Goal: Register for event/course

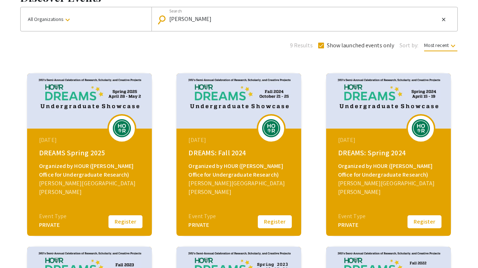
scroll to position [53, 0]
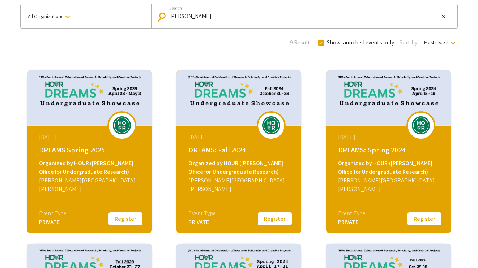
click at [124, 123] on img at bounding box center [122, 125] width 22 height 18
click at [98, 91] on img at bounding box center [89, 97] width 125 height 55
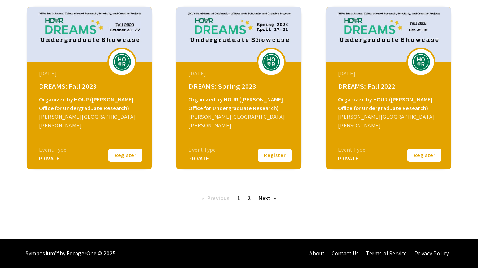
scroll to position [98, 0]
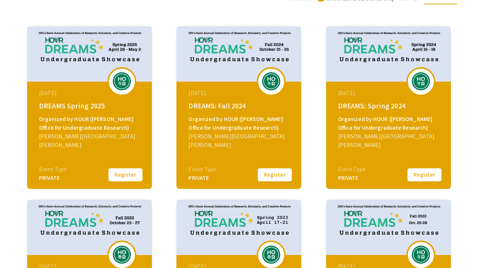
click at [127, 180] on button "Register" at bounding box center [125, 174] width 36 height 15
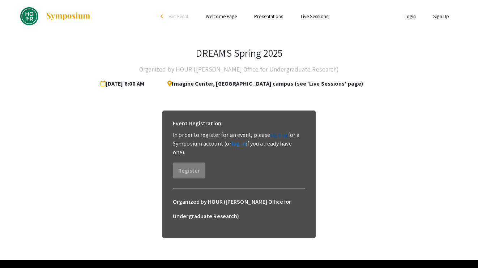
click at [276, 133] on link "sign up" at bounding box center [279, 135] width 18 height 8
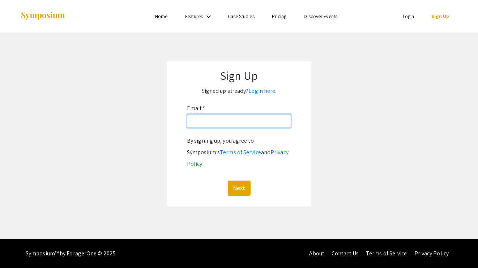
click at [211, 116] on input "Email: *" at bounding box center [239, 121] width 104 height 14
type input "sgoldha1@jh.edu"
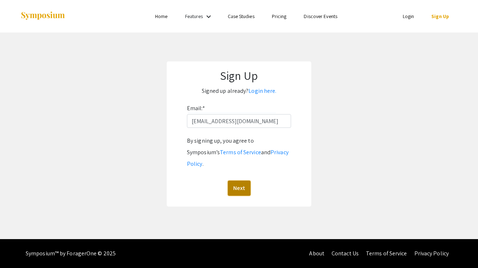
click at [243, 181] on button "Next" at bounding box center [239, 188] width 23 height 15
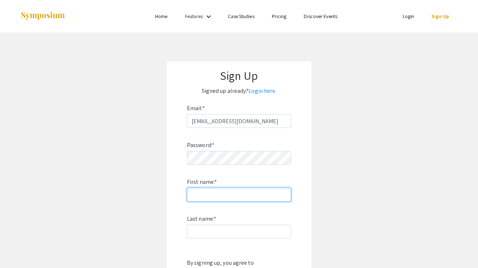
click at [231, 196] on input "First name: *" at bounding box center [239, 195] width 104 height 14
type input "Shira"
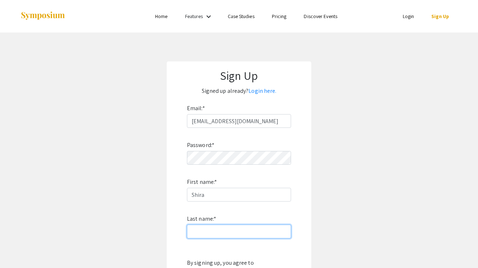
type input "Goldhaber-Gordon"
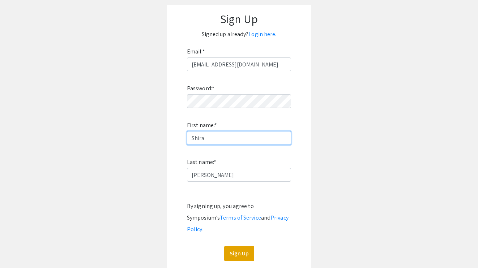
scroll to position [93, 0]
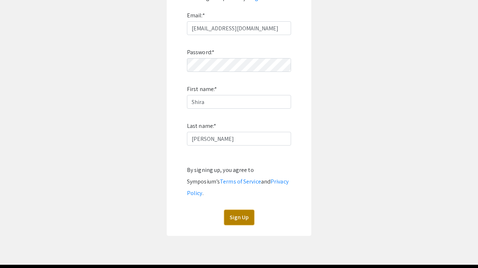
click at [235, 210] on button "Sign Up" at bounding box center [239, 217] width 30 height 15
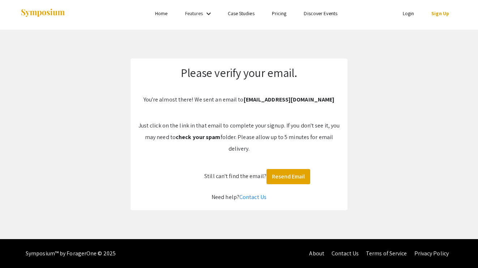
scroll to position [3, 0]
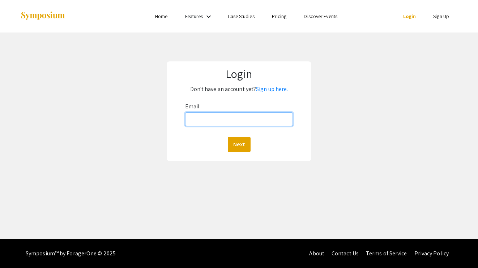
click at [213, 117] on input "Email:" at bounding box center [239, 119] width 108 height 14
click at [219, 119] on input "Email:" at bounding box center [239, 119] width 108 height 14
type input "sgoldha1@jh.edu"
click at [228, 137] on button "Next" at bounding box center [239, 144] width 23 height 15
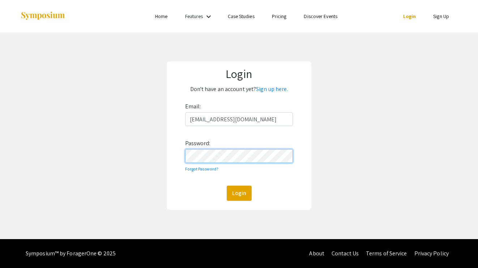
click at [227, 186] on button "Login" at bounding box center [239, 193] width 25 height 15
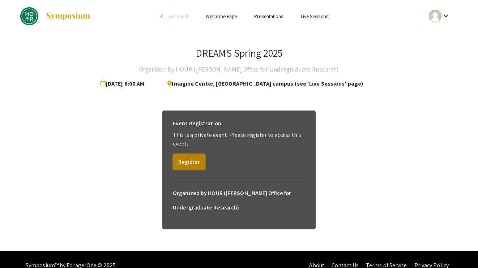
click at [187, 160] on button "Register" at bounding box center [189, 162] width 33 height 16
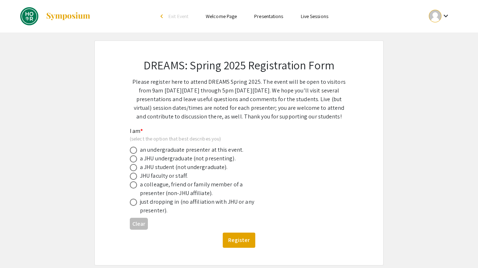
click at [178, 160] on div "a JHU undergraduate (not presenting)." at bounding box center [188, 158] width 96 height 9
click at [135, 160] on span at bounding box center [133, 158] width 7 height 7
click at [135, 160] on input "radio" at bounding box center [133, 158] width 7 height 7
radio input "true"
click at [234, 242] on button "Register" at bounding box center [239, 240] width 33 height 15
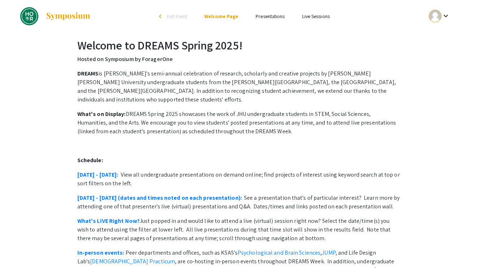
drag, startPoint x: 69, startPoint y: 46, endPoint x: 75, endPoint y: 44, distance: 6.4
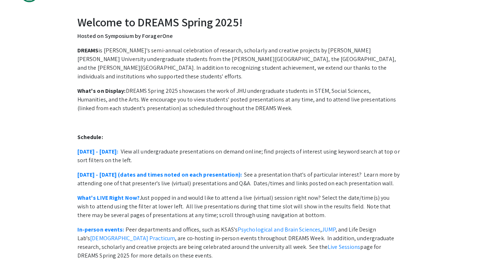
scroll to position [25, 0]
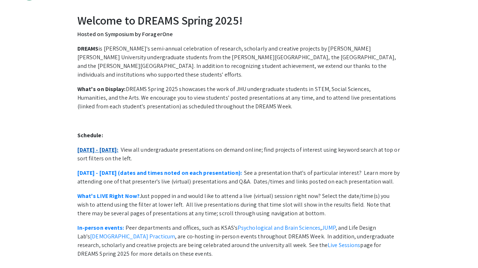
click at [104, 146] on link "[DATE] - [DATE]:" at bounding box center [97, 150] width 41 height 8
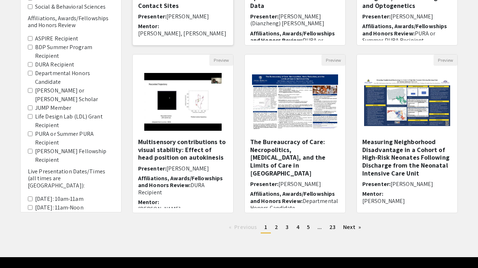
scroll to position [211, 0]
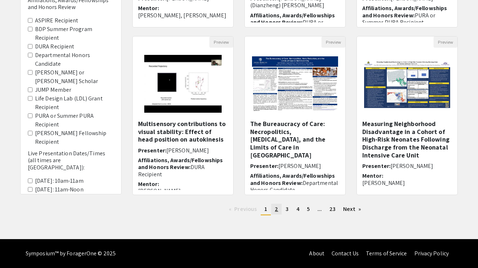
click at [275, 208] on span "2" at bounding box center [276, 209] width 3 height 8
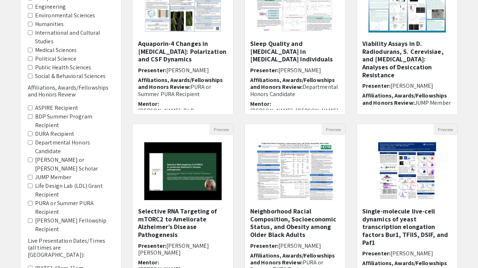
scroll to position [181, 0]
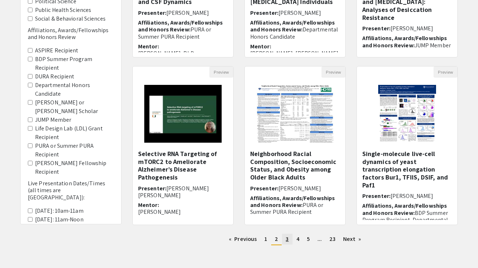
click at [288, 238] on span "3" at bounding box center [286, 239] width 3 height 8
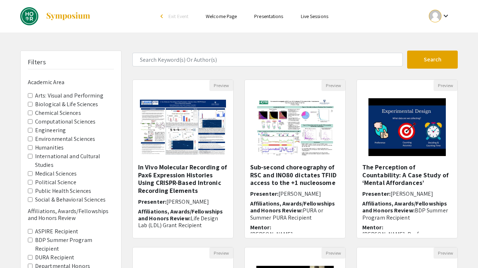
scroll to position [211, 0]
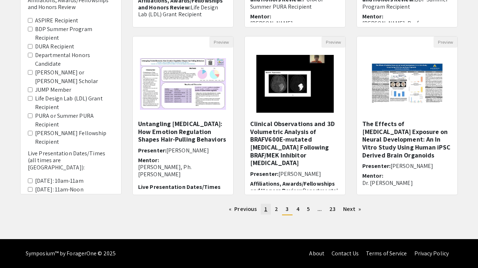
click at [267, 210] on link "page 1" at bounding box center [266, 209] width 10 height 11
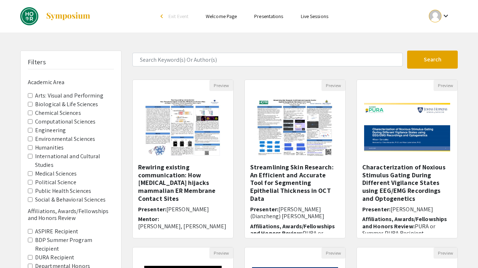
click at [219, 19] on link "Welcome Page" at bounding box center [221, 16] width 31 height 7
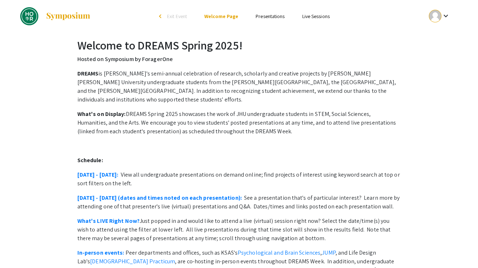
click at [255, 13] on link "Presentations" at bounding box center [269, 16] width 29 height 7
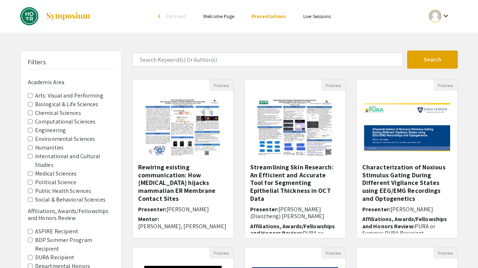
click at [310, 17] on link "Live Sessions" at bounding box center [316, 16] width 27 height 7
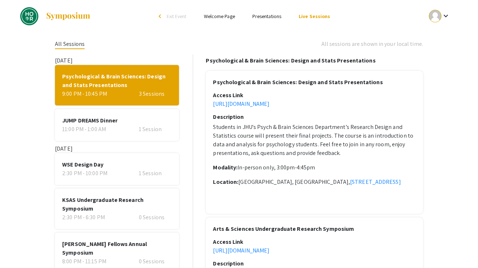
click at [258, 21] on ul "Skip navigation arrow_back_ios Exit Event Welcome Page Presentations Live Sessi…" at bounding box center [239, 16] width 144 height 33
click at [256, 16] on link "Presentations" at bounding box center [266, 16] width 29 height 7
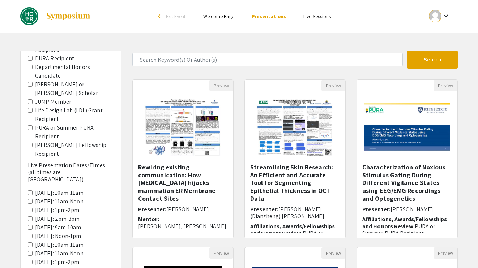
scroll to position [201, 0]
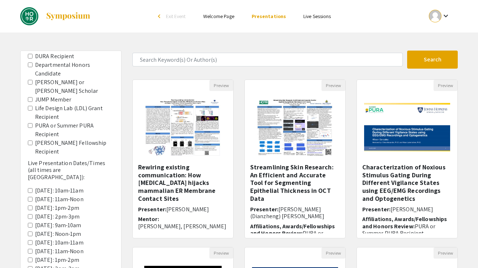
click at [29, 123] on Recipient "PURA or Summer PURA Recipient" at bounding box center [30, 125] width 5 height 5
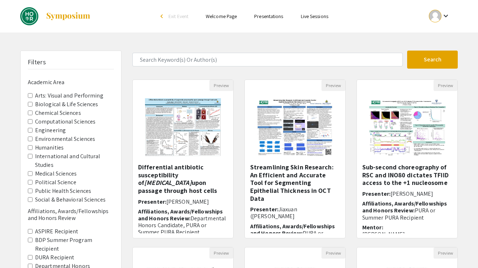
click at [52, 124] on label "Computational Sciences" at bounding box center [65, 121] width 60 height 9
click at [33, 124] on Sciences "Computational Sciences" at bounding box center [30, 121] width 5 height 5
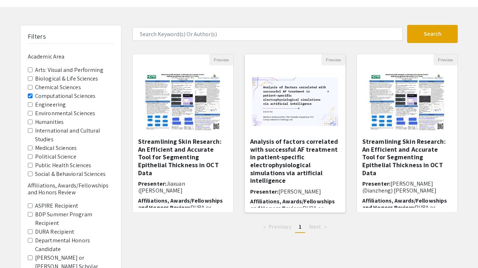
scroll to position [27, 0]
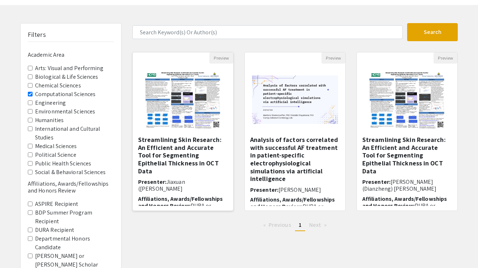
click at [168, 104] on img "Open Presentation <p>Streamlining Skin Research: An Efficient and Accurate Tool…" at bounding box center [182, 100] width 91 height 72
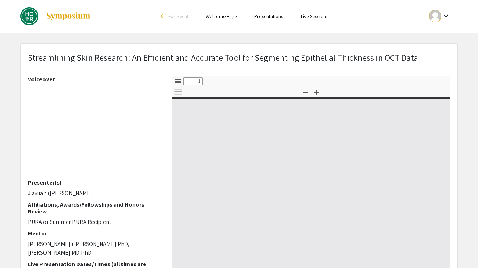
select select "custom"
type input "0"
select select "custom"
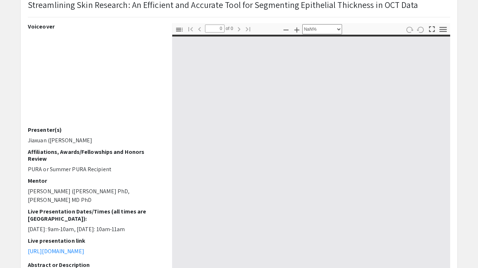
type input "1"
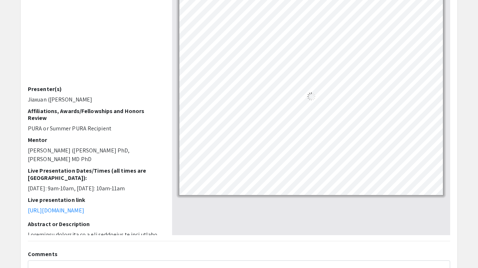
select select "auto"
